Goal: Transaction & Acquisition: Book appointment/travel/reservation

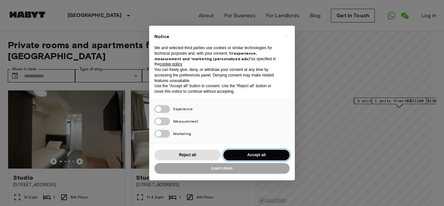
click at [234, 155] on button "Accept all" at bounding box center [256, 154] width 66 height 11
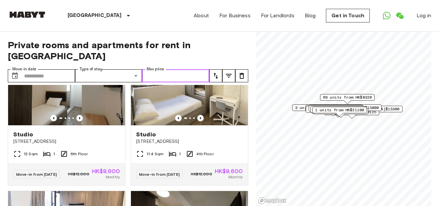
click at [179, 71] on input "Max price" at bounding box center [175, 75] width 67 height 13
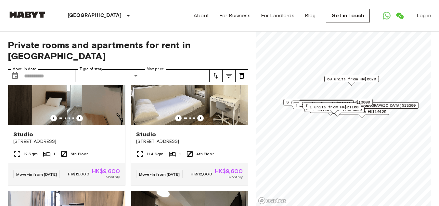
click at [230, 74] on icon "tune" at bounding box center [229, 76] width 6 height 4
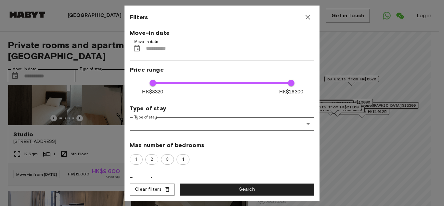
click at [308, 20] on icon "button" at bounding box center [308, 17] width 8 height 8
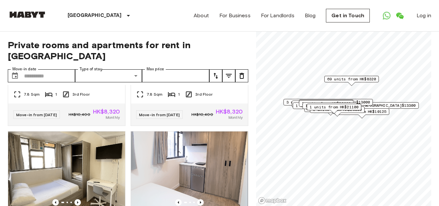
scroll to position [509, 0]
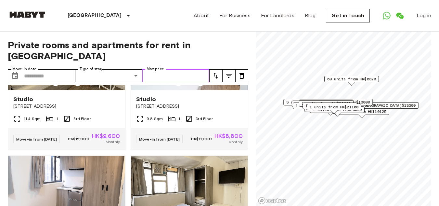
click at [186, 69] on input "Max price" at bounding box center [175, 75] width 67 height 13
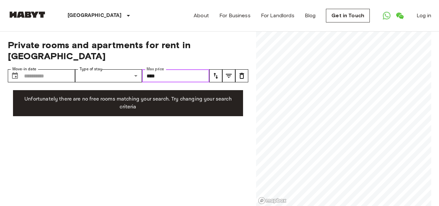
type input "*****"
